Goal: Information Seeking & Learning: Check status

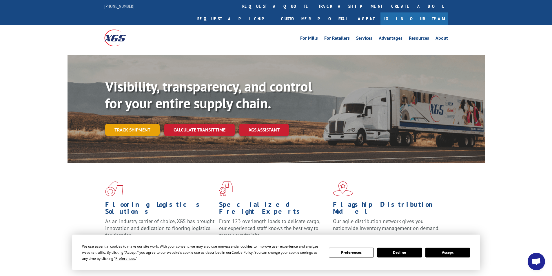
click at [140, 124] on link "Track shipment" at bounding box center [132, 130] width 54 height 12
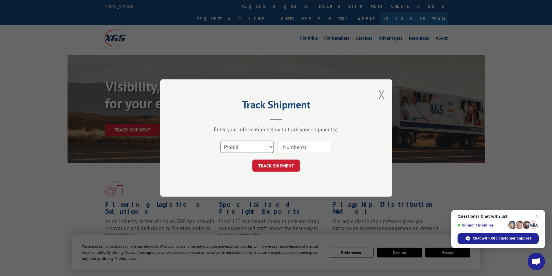
click at [268, 144] on select "Select category... Probill BOL PO" at bounding box center [246, 147] width 53 height 12
select select "bol"
click at [220, 141] on select "Select category... Probill BOL PO" at bounding box center [246, 147] width 53 height 12
click at [315, 148] on input at bounding box center [304, 147] width 53 height 12
paste input "6023898"
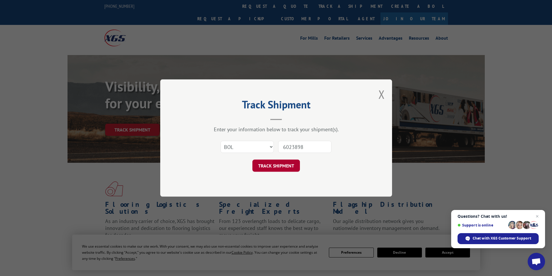
type input "6023898"
drag, startPoint x: 280, startPoint y: 168, endPoint x: 283, endPoint y: 168, distance: 3.2
click at [280, 168] on button "TRACK SHIPMENT" at bounding box center [275, 166] width 47 height 12
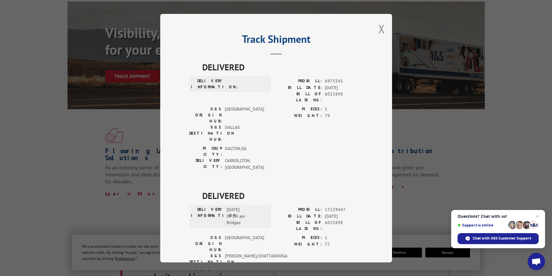
scroll to position [58, 0]
